Goal: Information Seeking & Learning: Learn about a topic

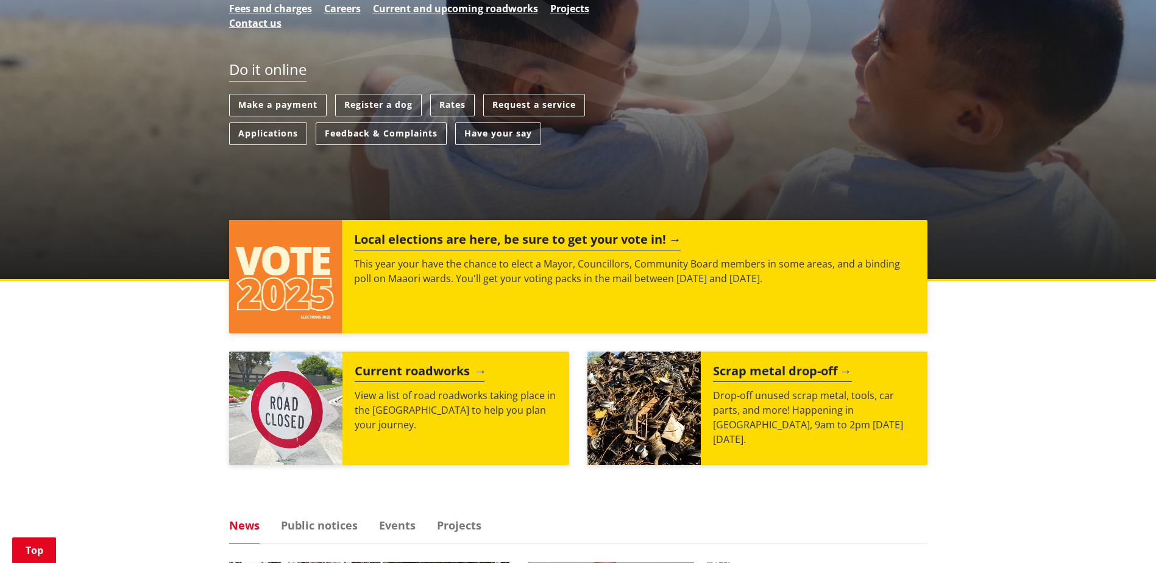
scroll to position [305, 0]
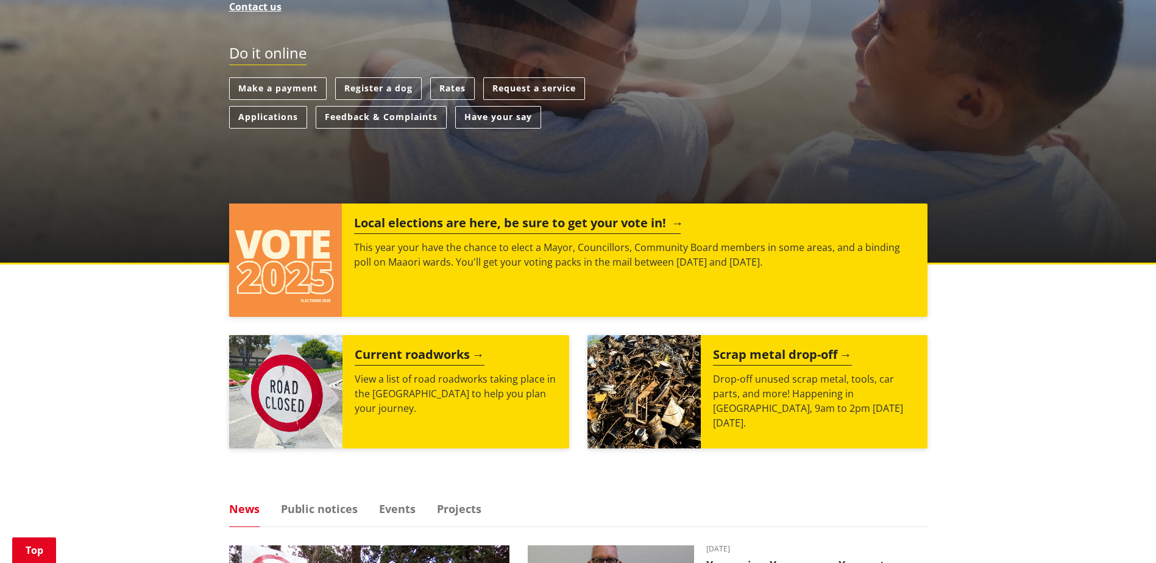
click at [496, 225] on h2 "Local elections are here, be sure to get your vote in!" at bounding box center [517, 225] width 327 height 18
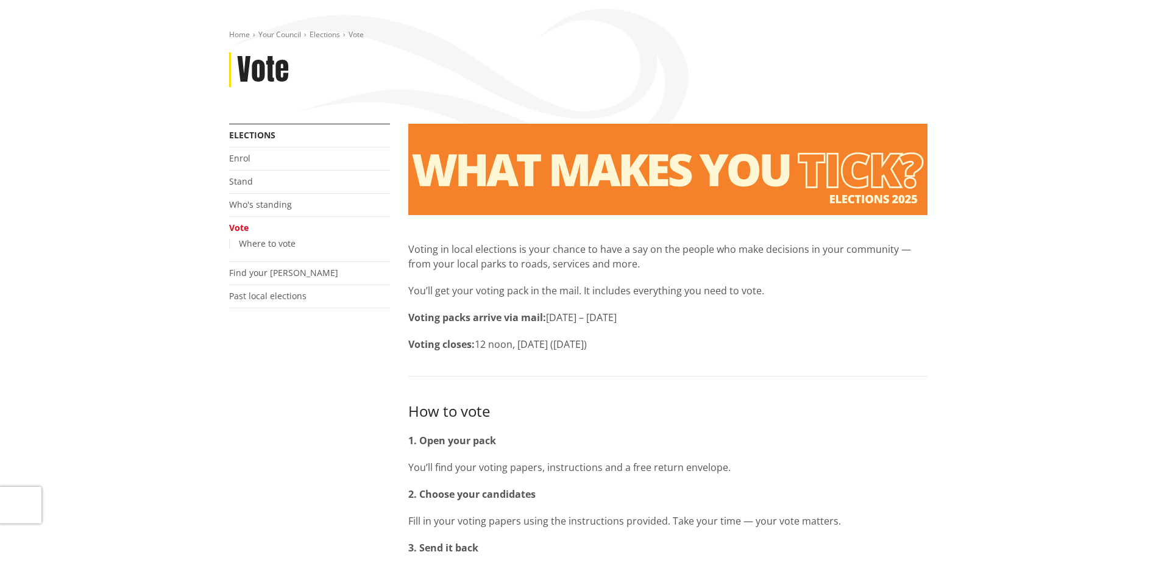
scroll to position [122, 0]
click at [270, 207] on link "Who's standing" at bounding box center [260, 205] width 63 height 12
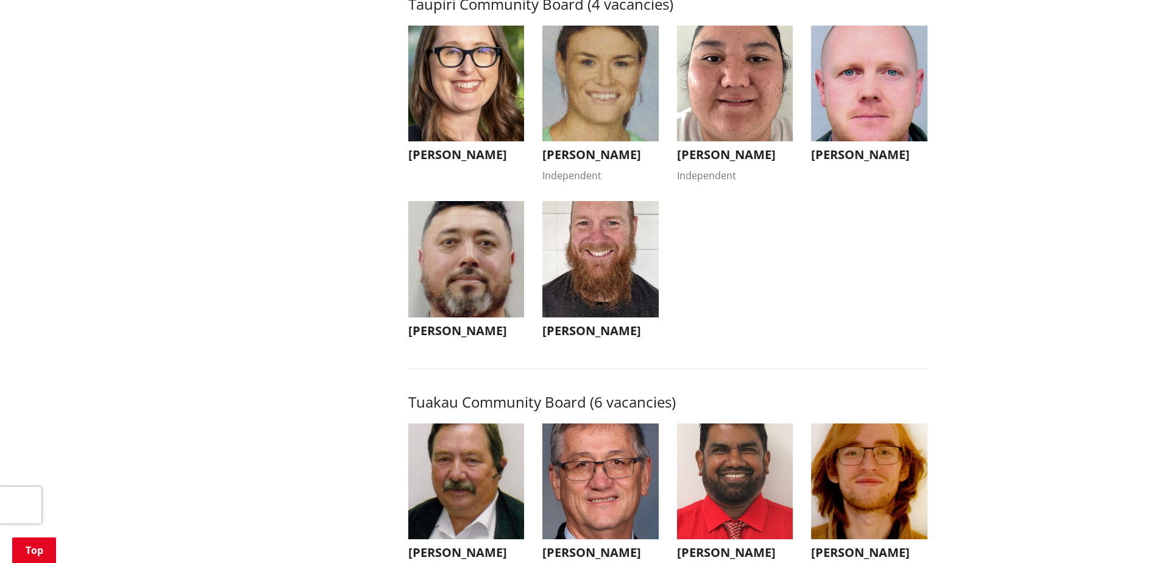
scroll to position [4630, 0]
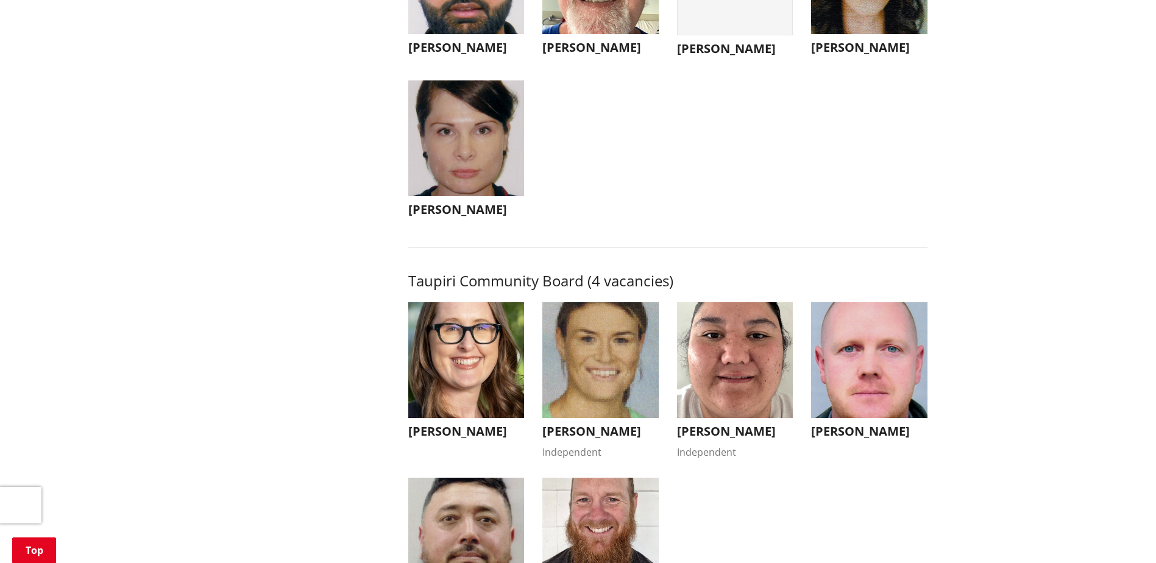
click at [725, 56] on h3 "[PERSON_NAME]" at bounding box center [735, 48] width 116 height 15
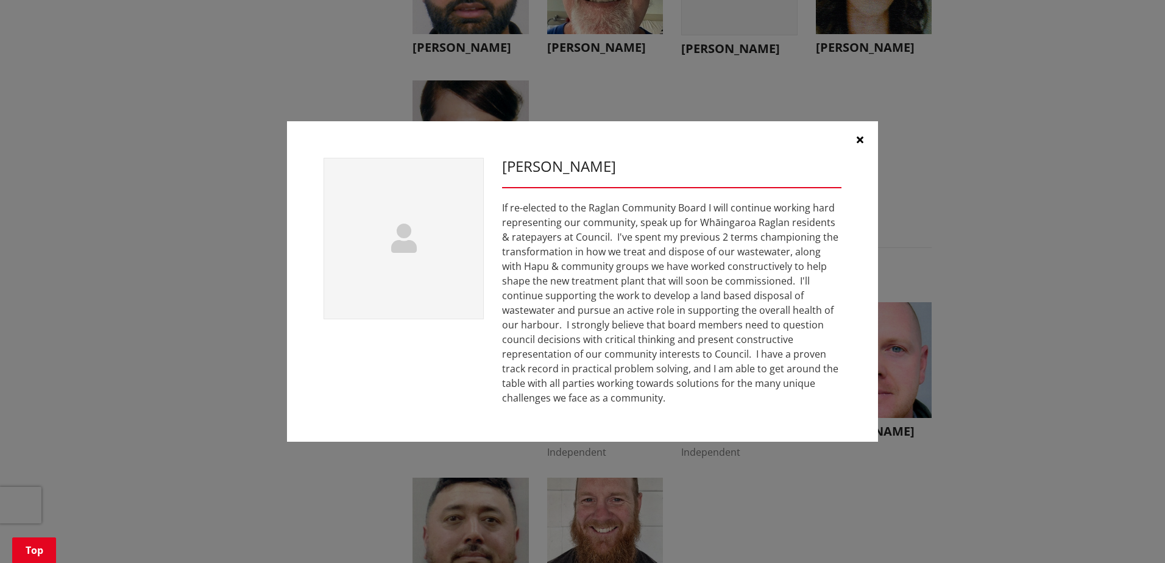
click at [859, 139] on icon "button" at bounding box center [859, 140] width 7 height 10
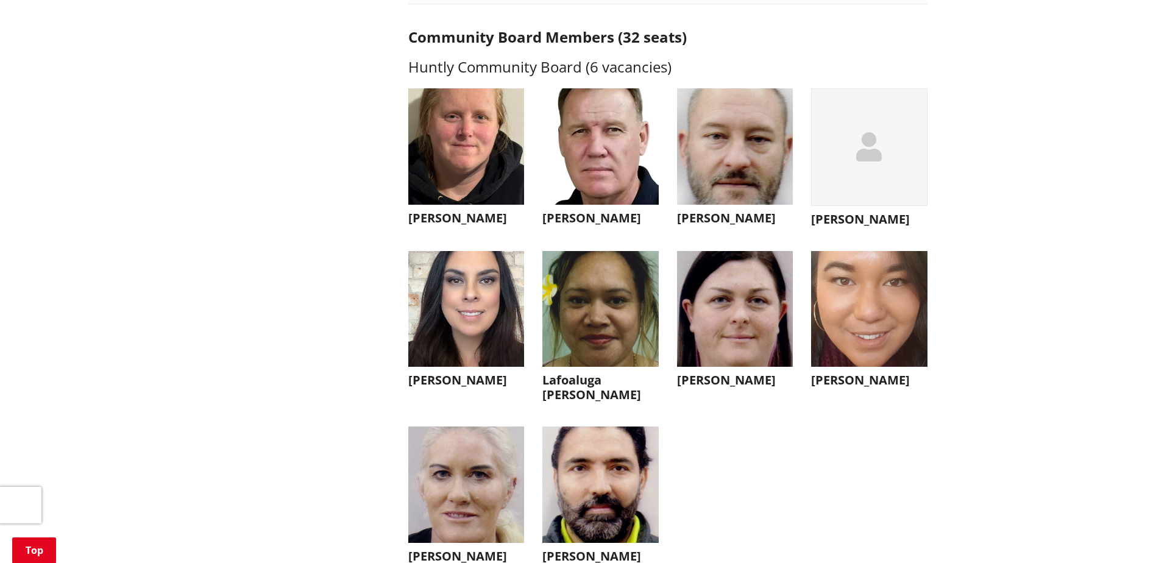
scroll to position [3168, 0]
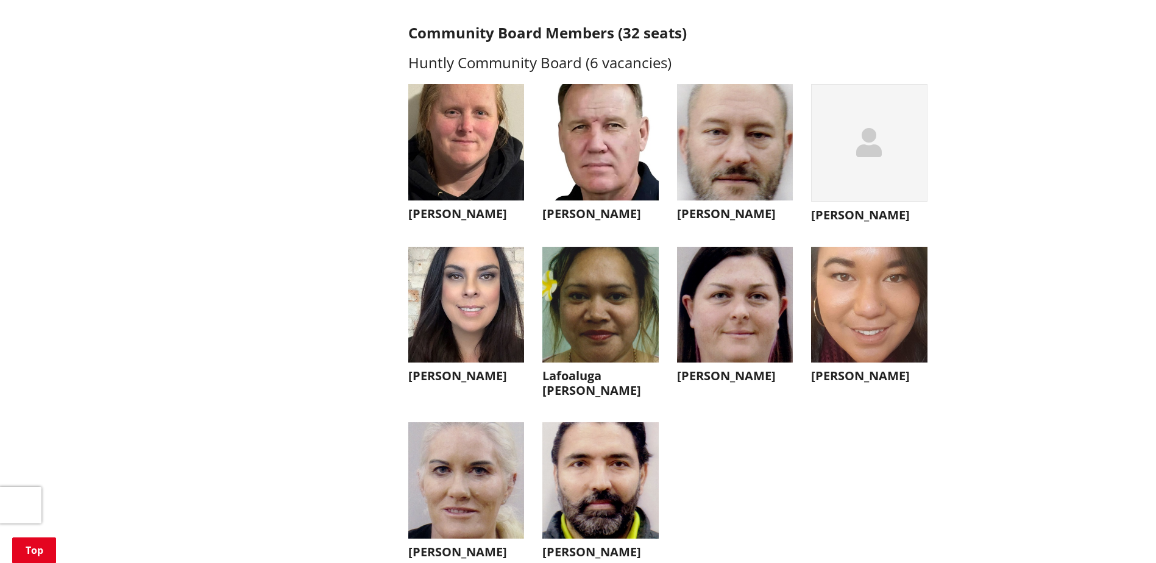
click at [591, 221] on h3 "Phil Amos" at bounding box center [600, 214] width 116 height 15
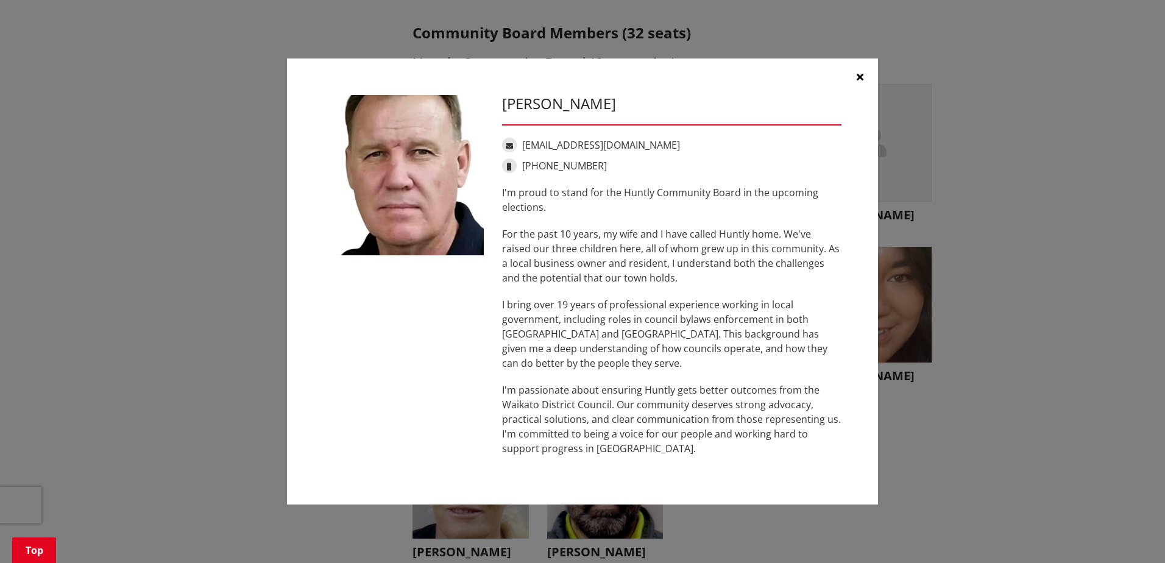
click at [860, 75] on icon "button" at bounding box center [859, 77] width 7 height 10
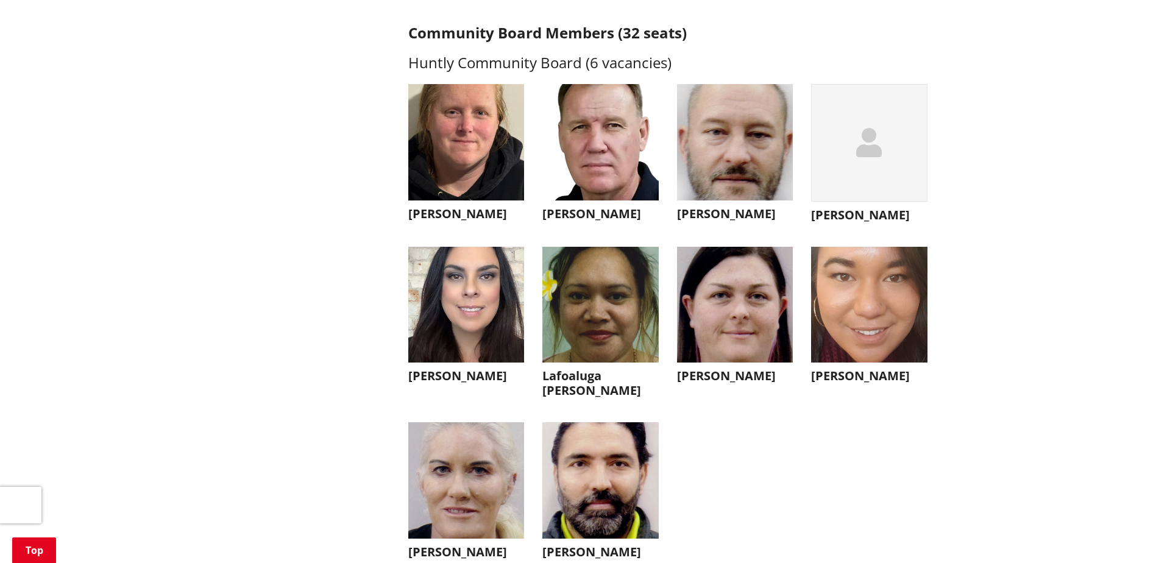
click at [740, 221] on h3 "Jamie Parker" at bounding box center [735, 214] width 116 height 15
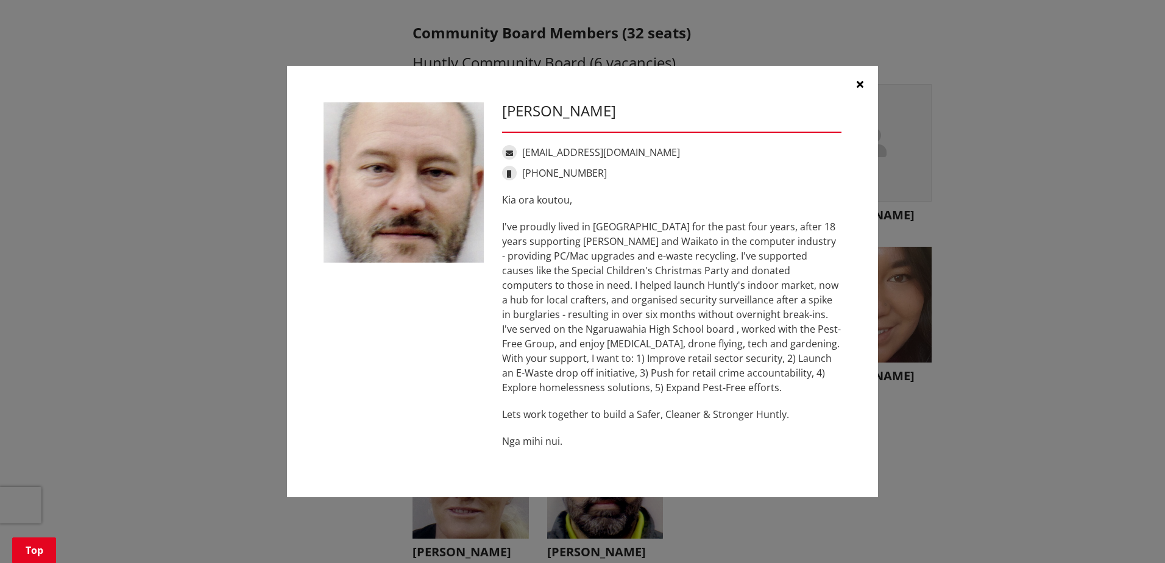
click at [862, 83] on icon "button" at bounding box center [859, 84] width 7 height 10
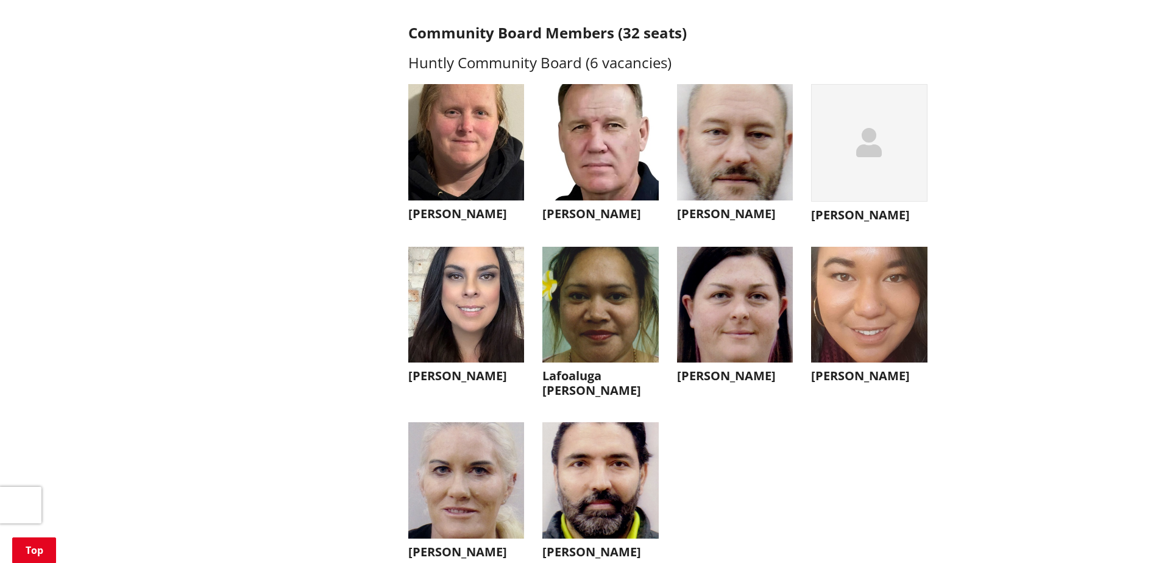
click at [484, 383] on h3 "Angela Floyed" at bounding box center [466, 376] width 116 height 15
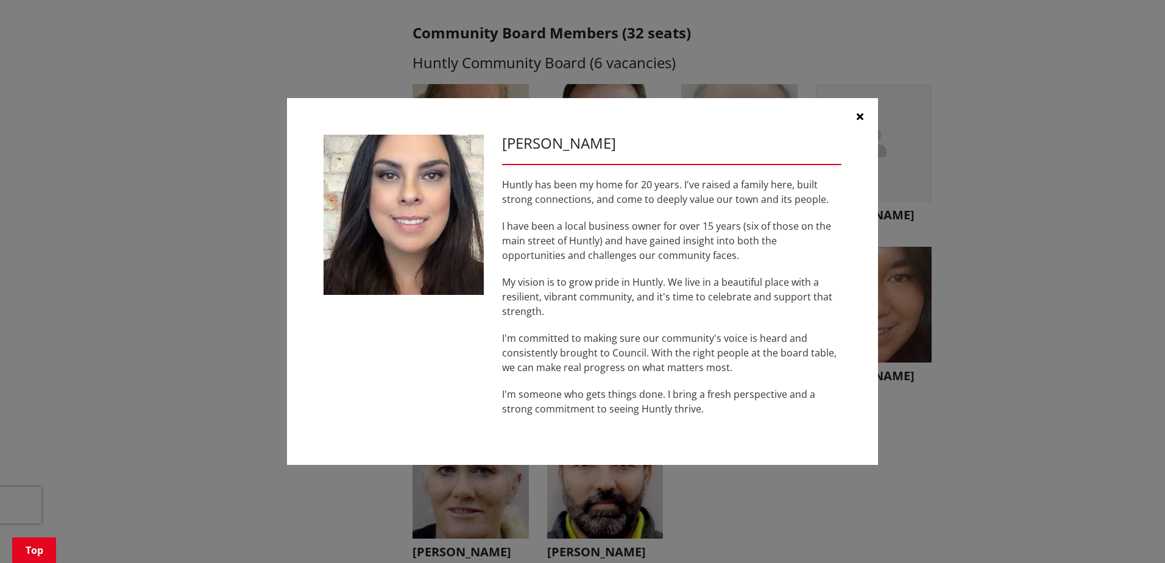
click at [858, 115] on icon "button" at bounding box center [859, 116] width 7 height 10
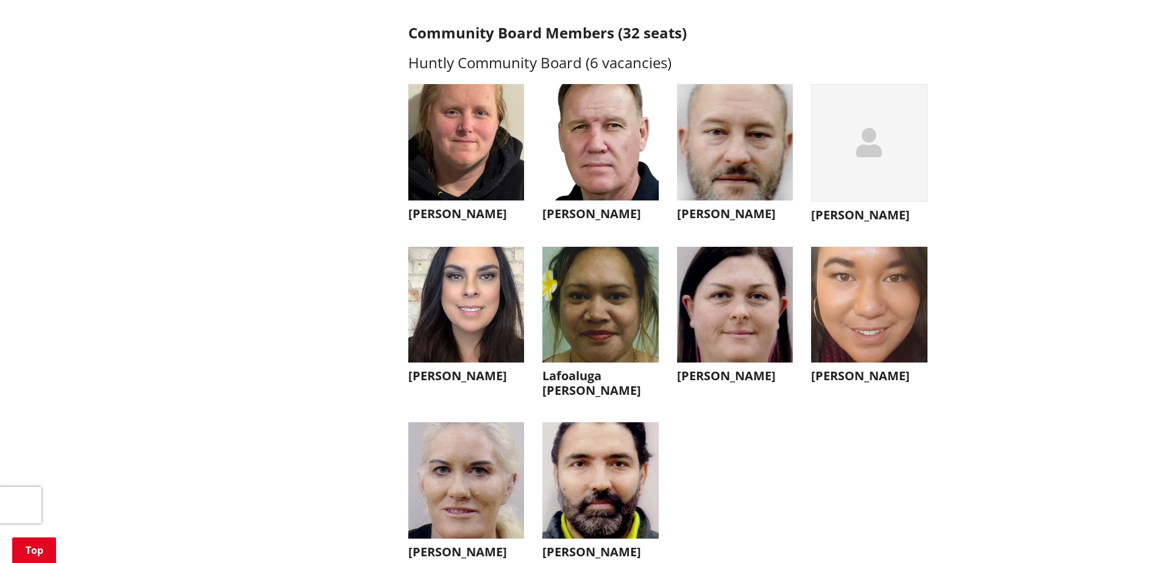
click at [627, 393] on h3 "Lafoaluga Sakaria" at bounding box center [600, 383] width 116 height 29
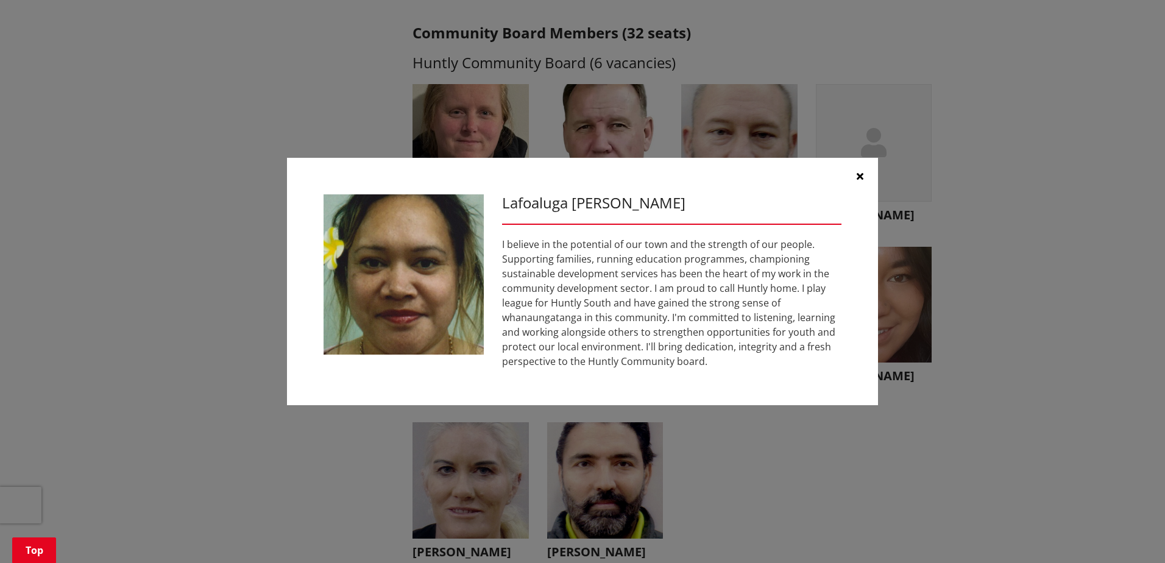
click at [856, 174] on icon "button" at bounding box center [859, 176] width 7 height 10
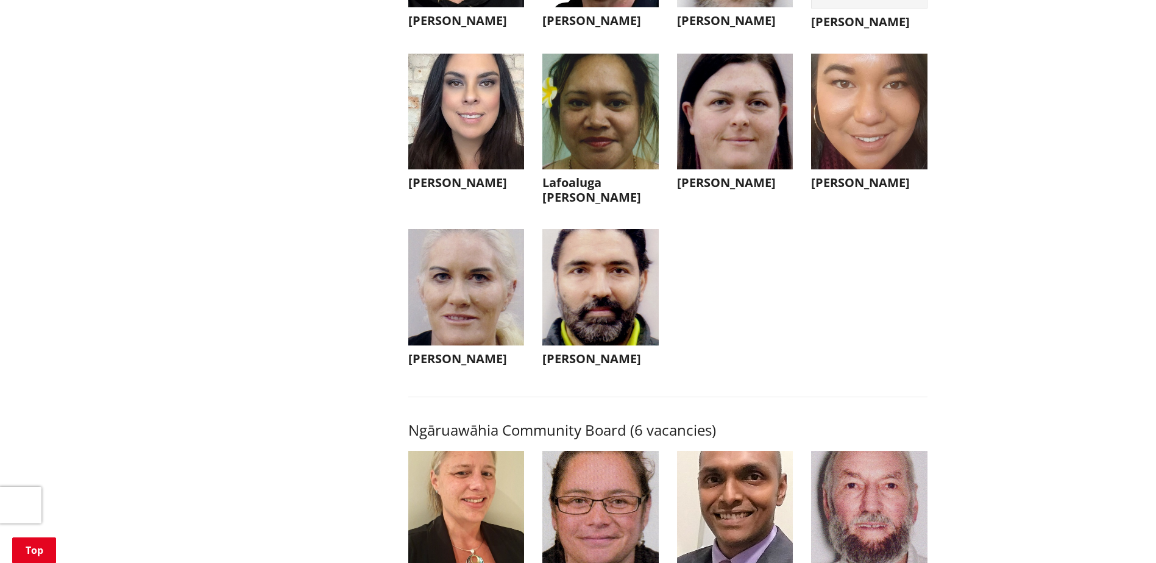
scroll to position [3411, 0]
